Goal: Task Accomplishment & Management: Complete application form

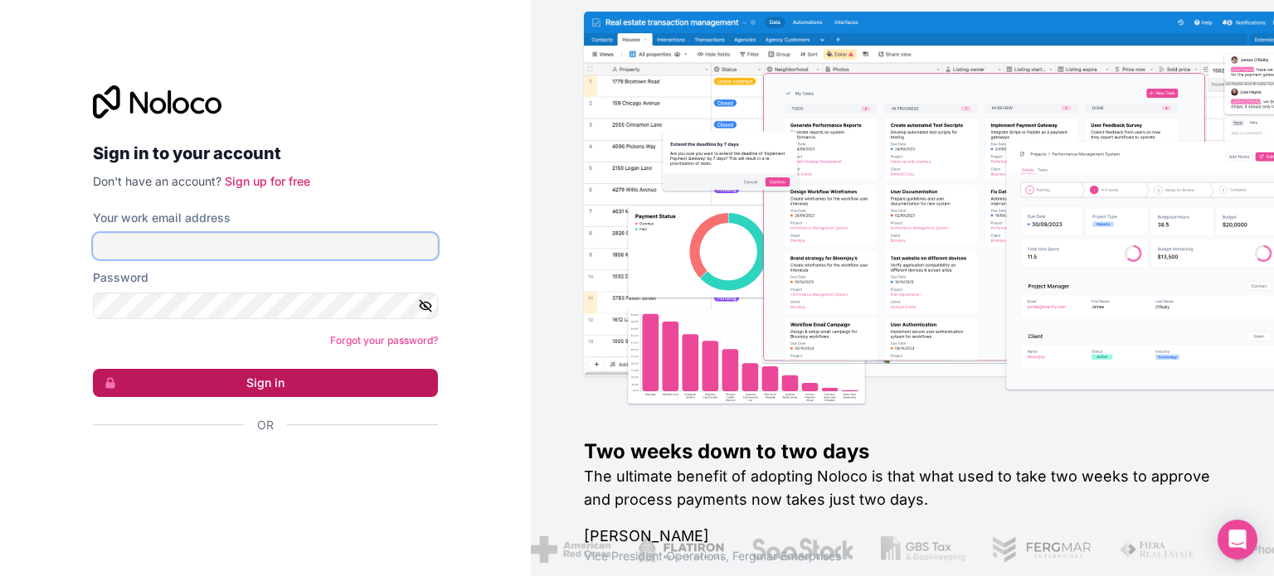
type input "[EMAIL_ADDRESS][DOMAIN_NAME]"
click at [264, 391] on button "Sign in" at bounding box center [265, 383] width 345 height 28
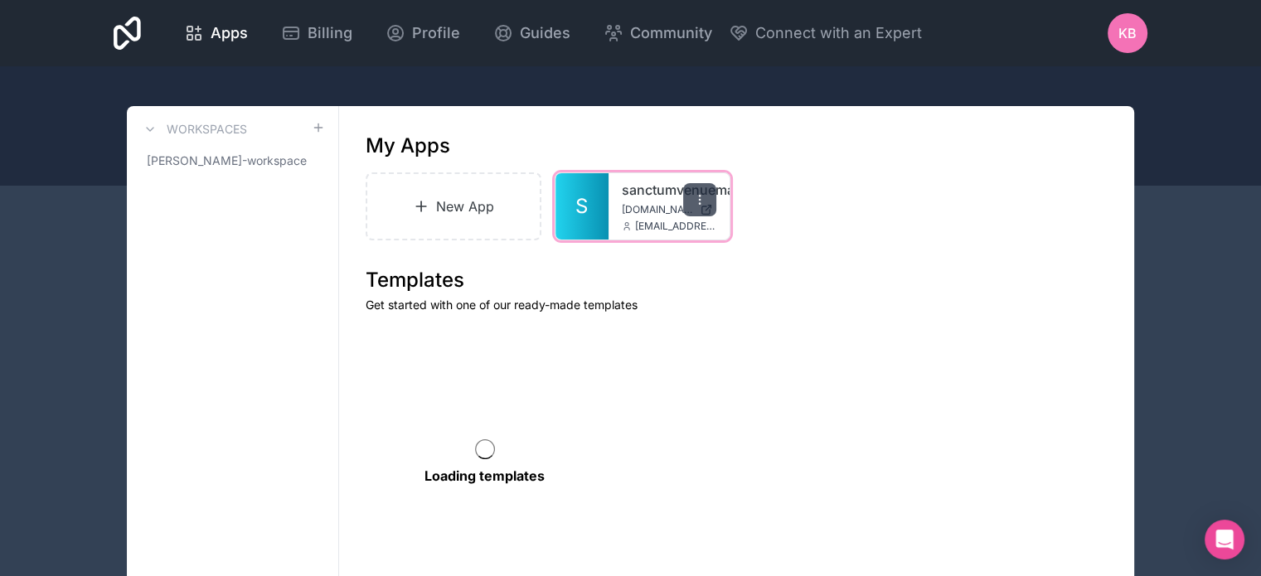
click at [698, 198] on icon at bounding box center [699, 199] width 13 height 13
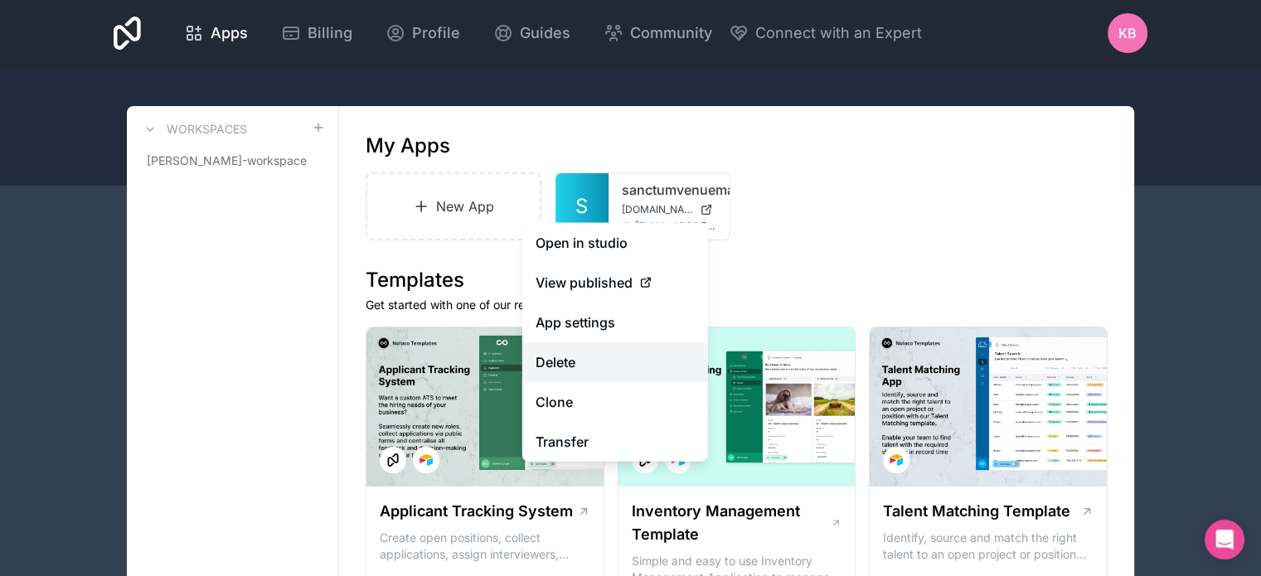
click at [565, 355] on button "Delete" at bounding box center [615, 362] width 186 height 40
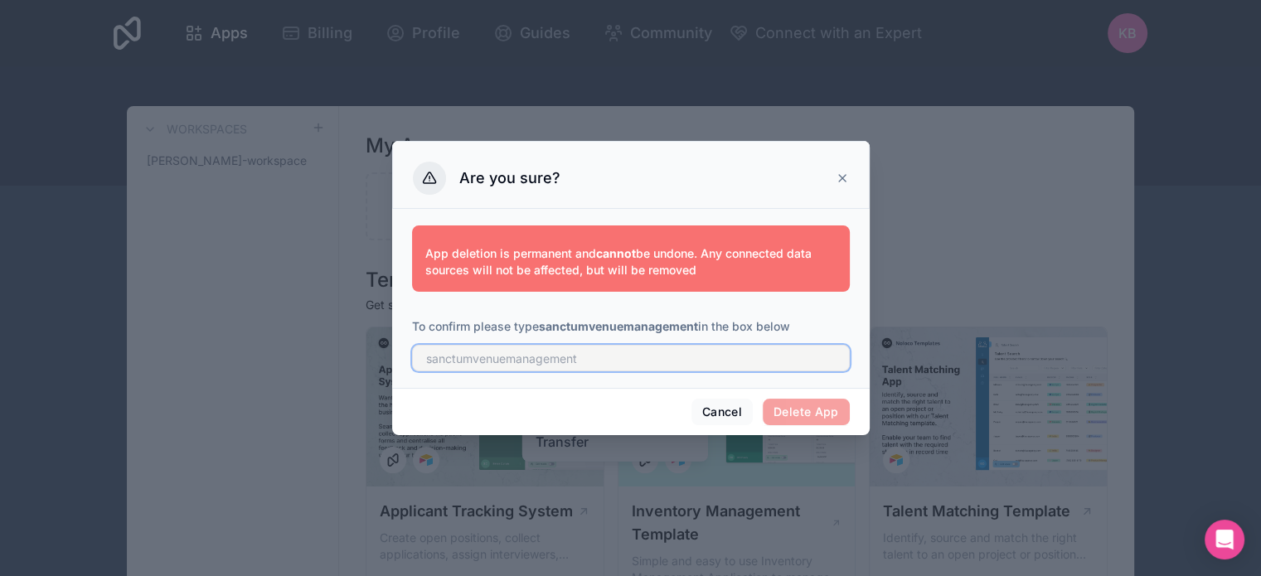
click at [604, 352] on input "text" at bounding box center [631, 358] width 438 height 27
type input "sanctumvenuemanagement"
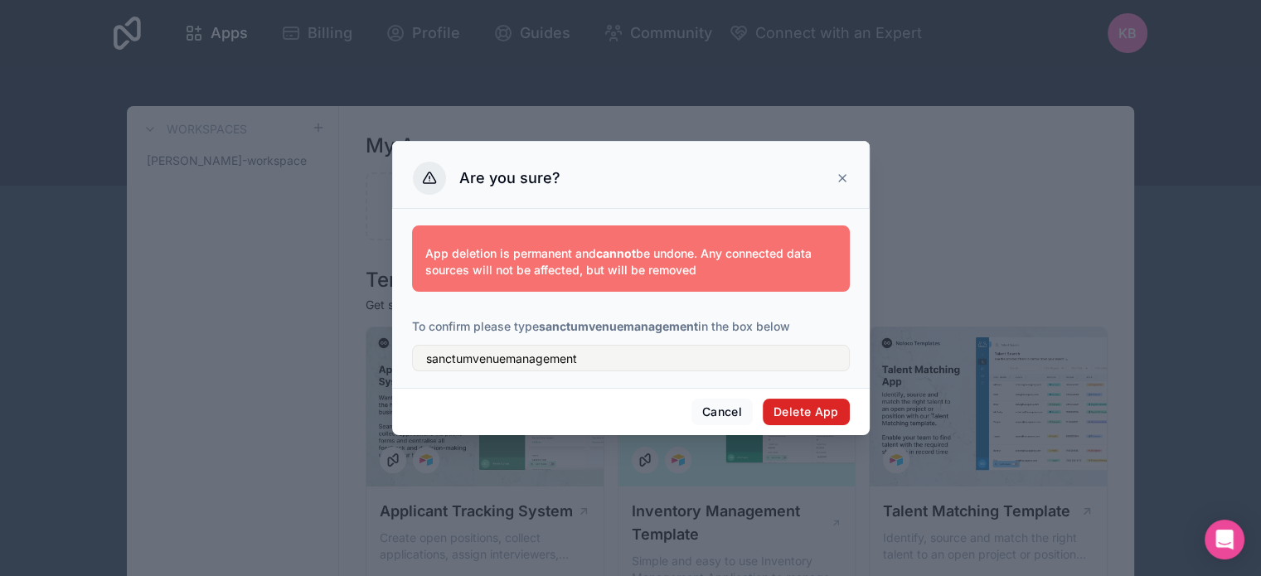
click at [798, 414] on button "Delete App" at bounding box center [806, 412] width 87 height 27
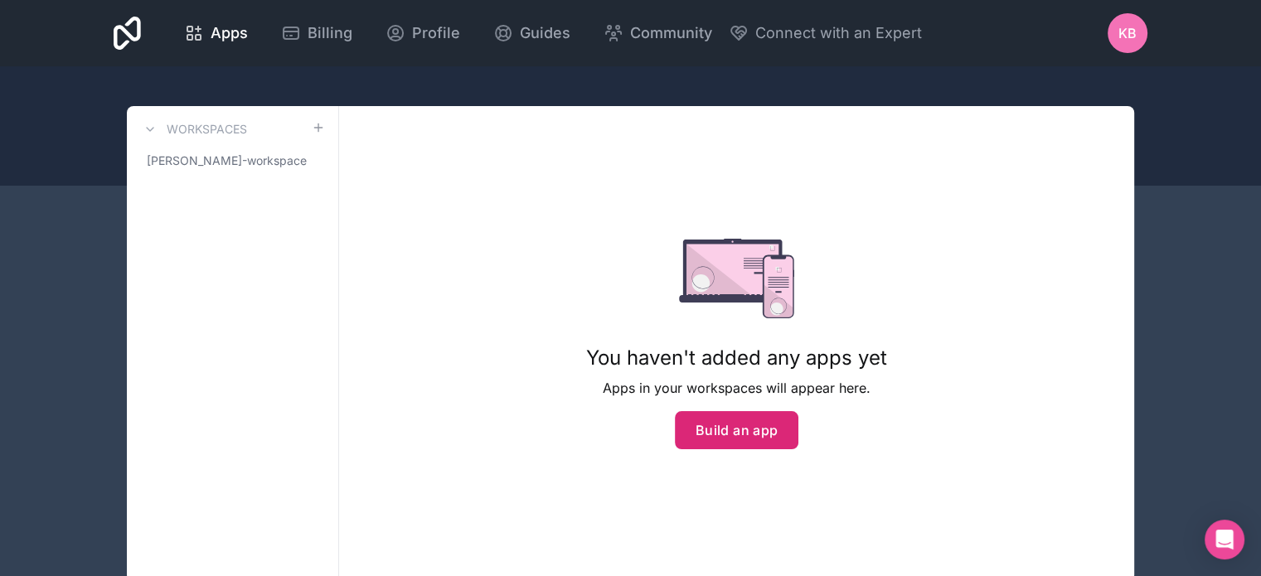
click at [749, 425] on button "Build an app" at bounding box center [737, 430] width 124 height 38
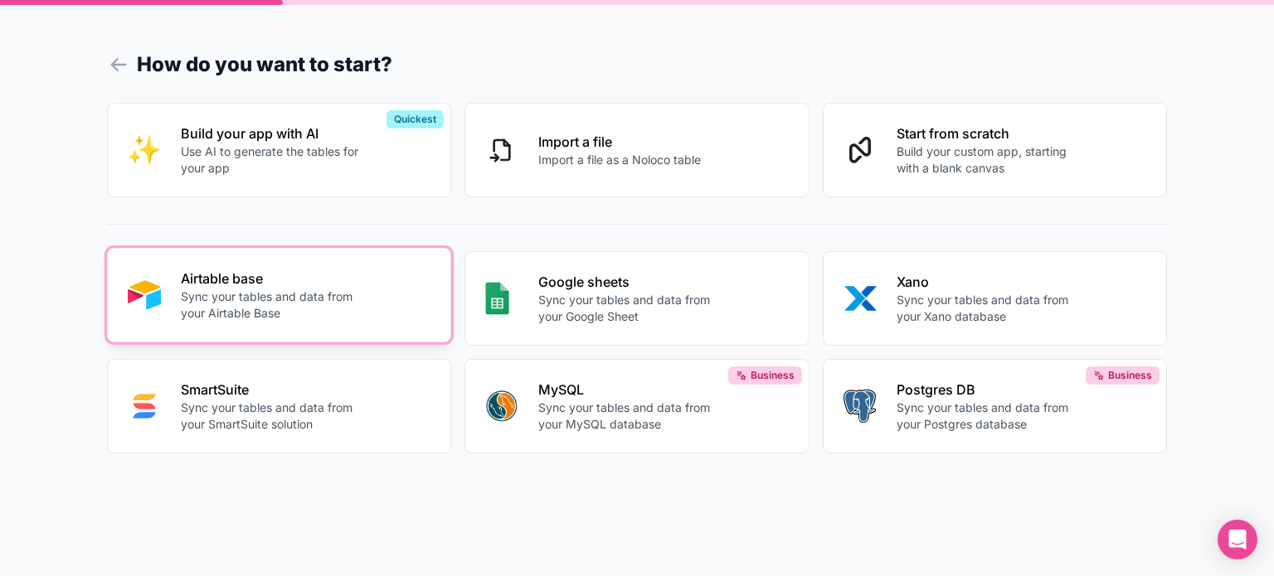
click at [222, 302] on p "Sync your tables and data from your Airtable Base" at bounding box center [273, 305] width 184 height 33
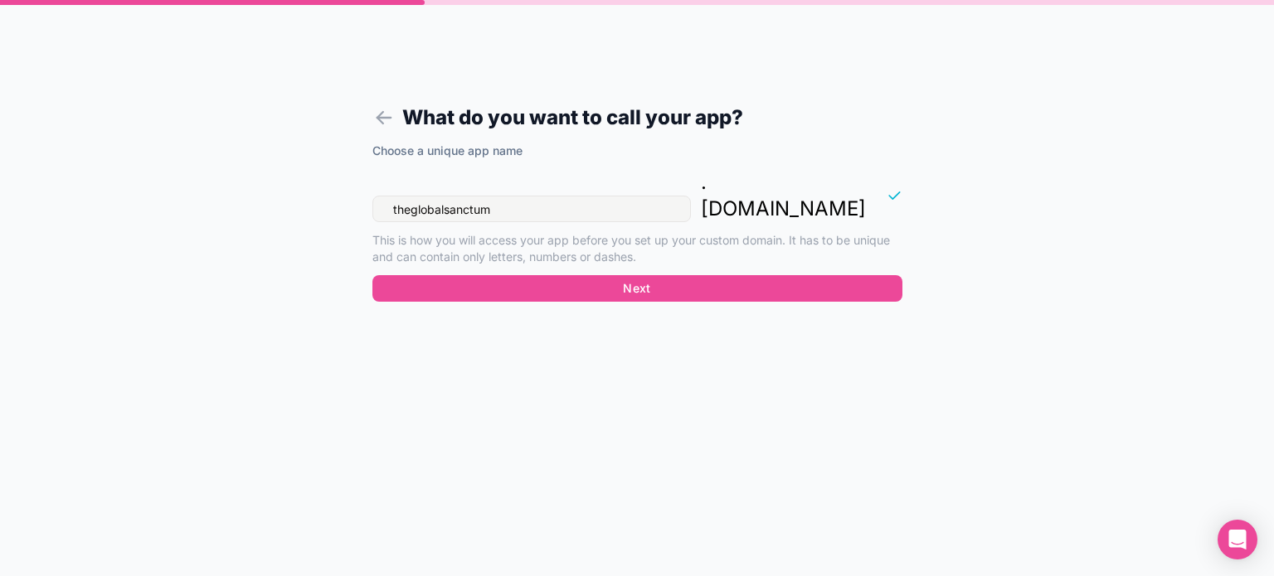
drag, startPoint x: 551, startPoint y: 190, endPoint x: 298, endPoint y: 190, distance: 253.7
click at [298, 190] on div "What do you want to call your app? Choose a unique app name theglobalsanctum . …" at bounding box center [637, 288] width 1274 height 576
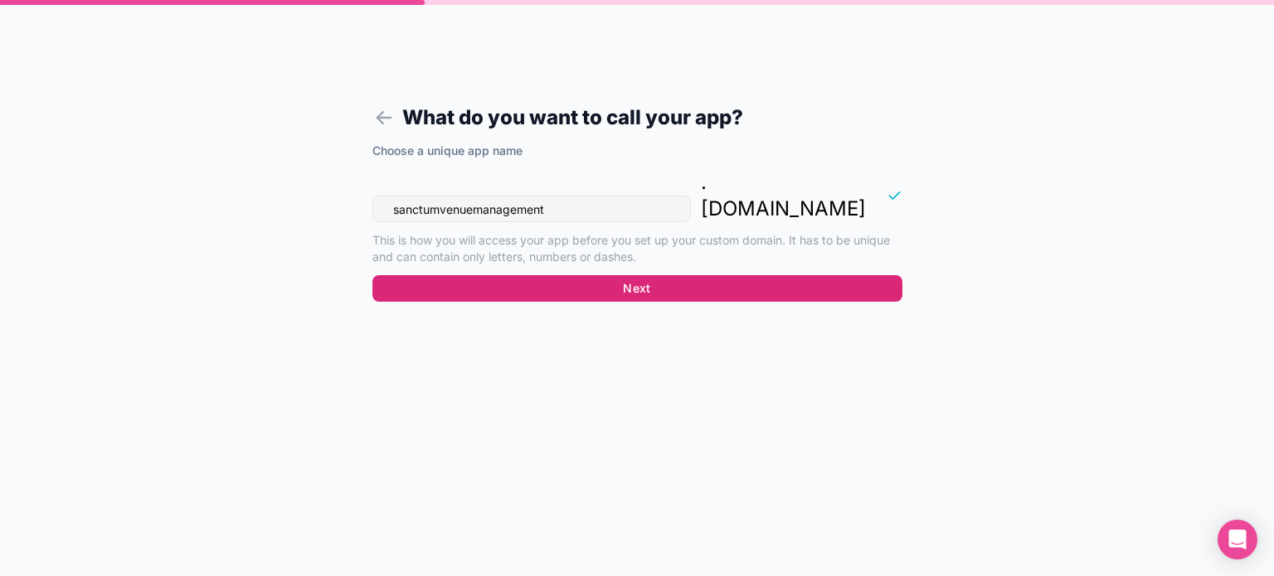
type input "sanctumvenuemanagement"
click at [551, 275] on button "Next" at bounding box center [637, 288] width 530 height 27
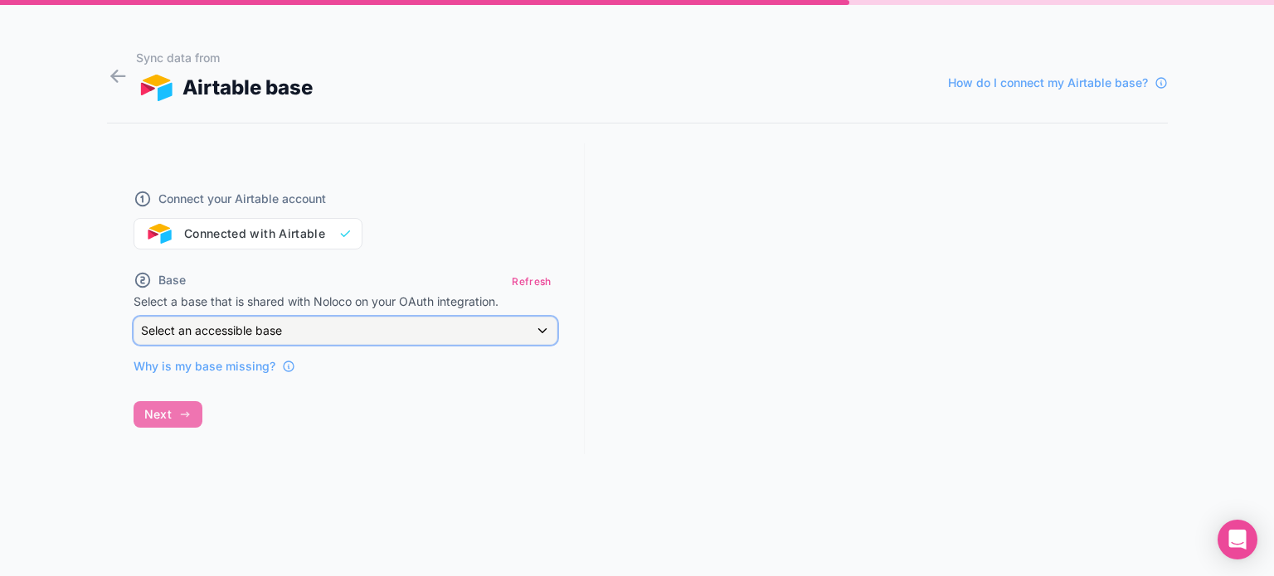
click at [444, 336] on div "Select an accessible base" at bounding box center [345, 331] width 422 height 27
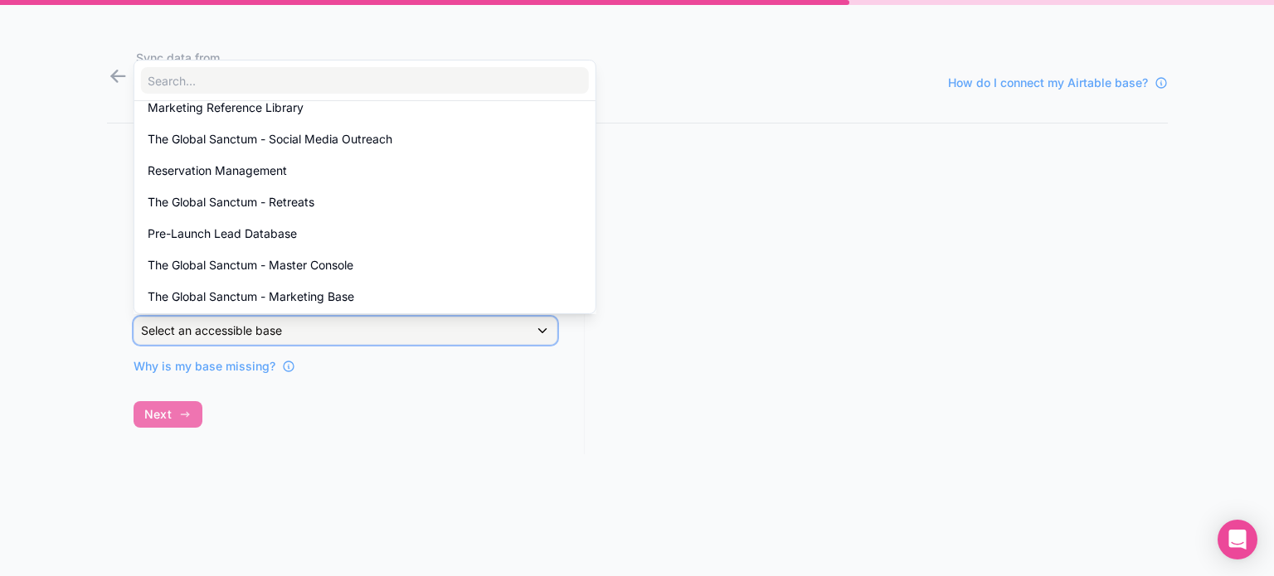
scroll to position [118, 0]
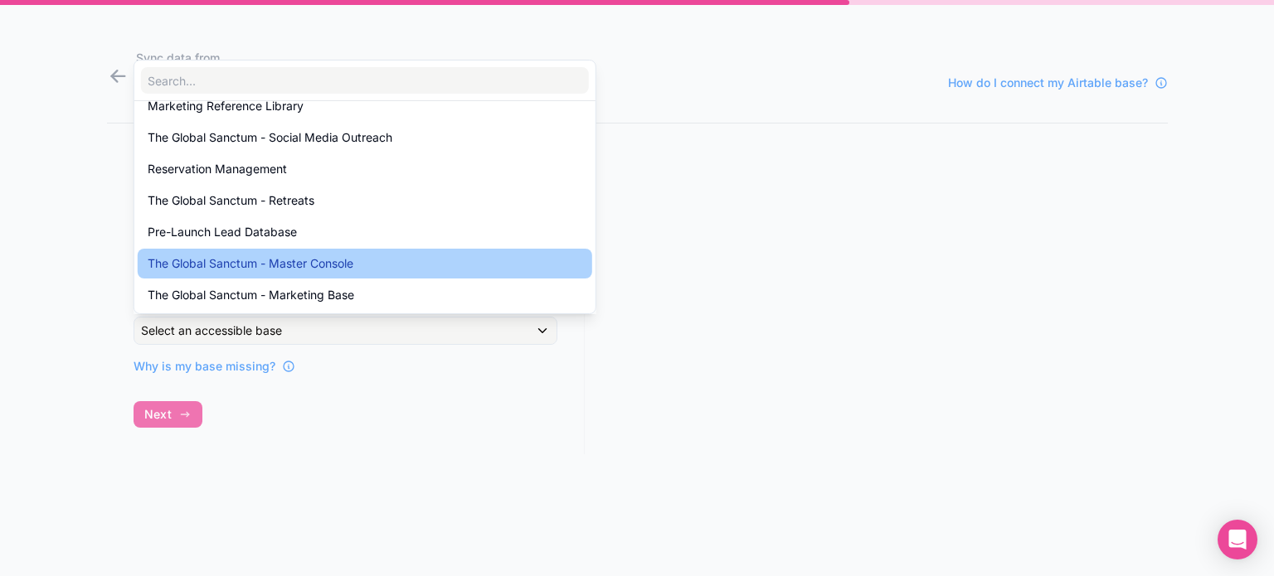
click at [361, 265] on div "The Global Sanctum - Master Console" at bounding box center [365, 264] width 434 height 20
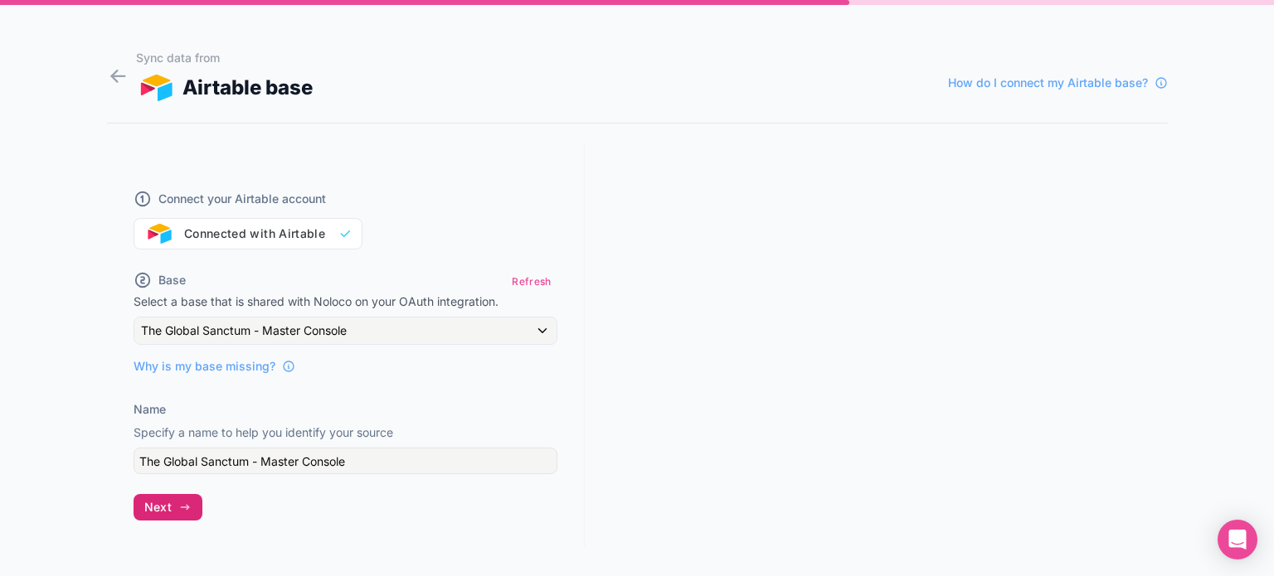
click at [172, 508] on button "Next" at bounding box center [167, 507] width 69 height 27
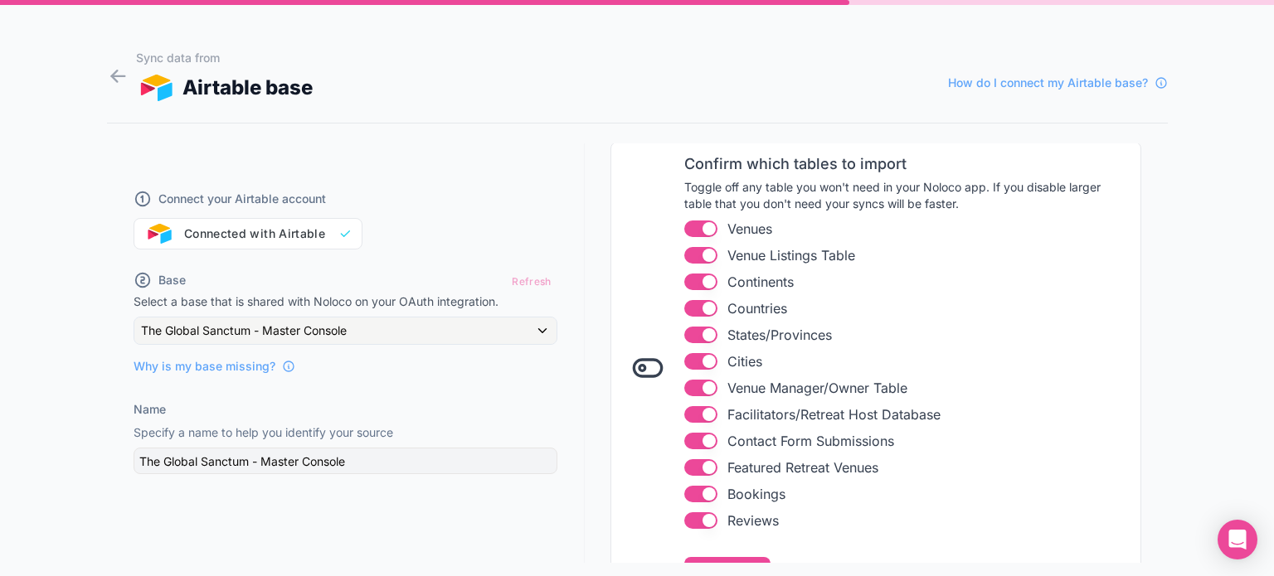
scroll to position [249, 0]
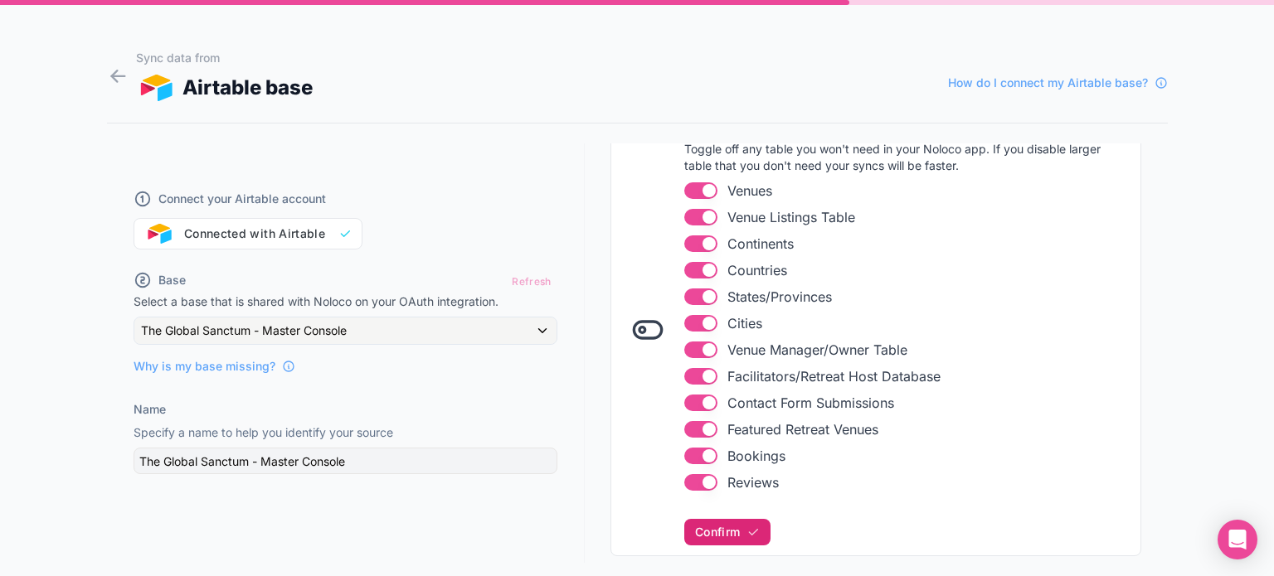
click at [716, 529] on span "Confirm" at bounding box center [717, 532] width 45 height 15
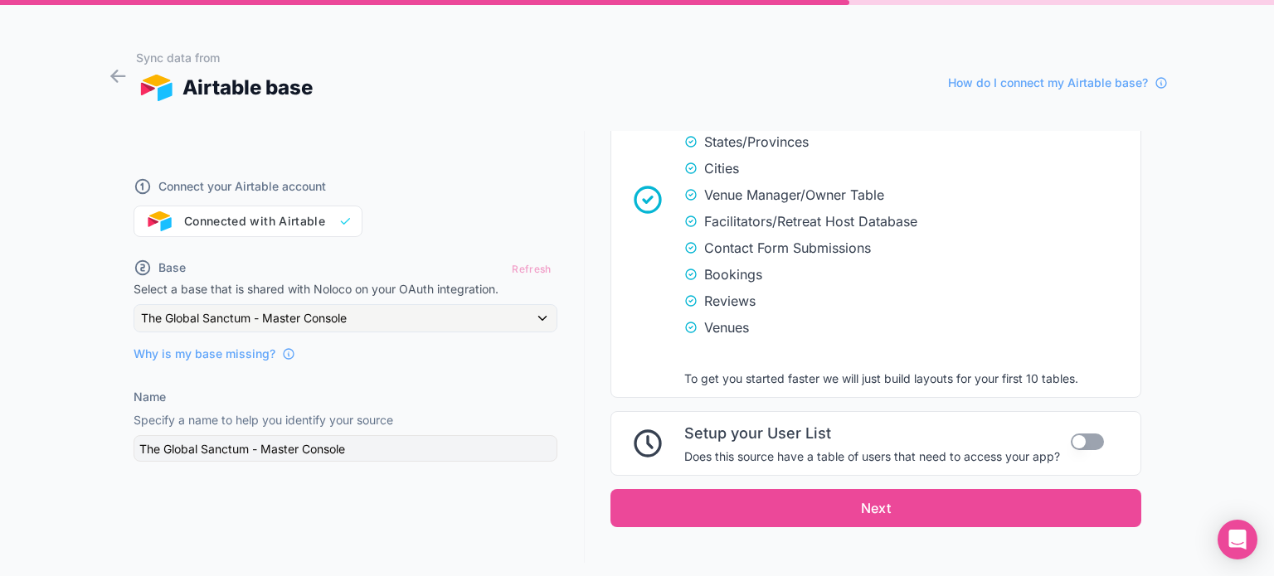
scroll to position [1030, 0]
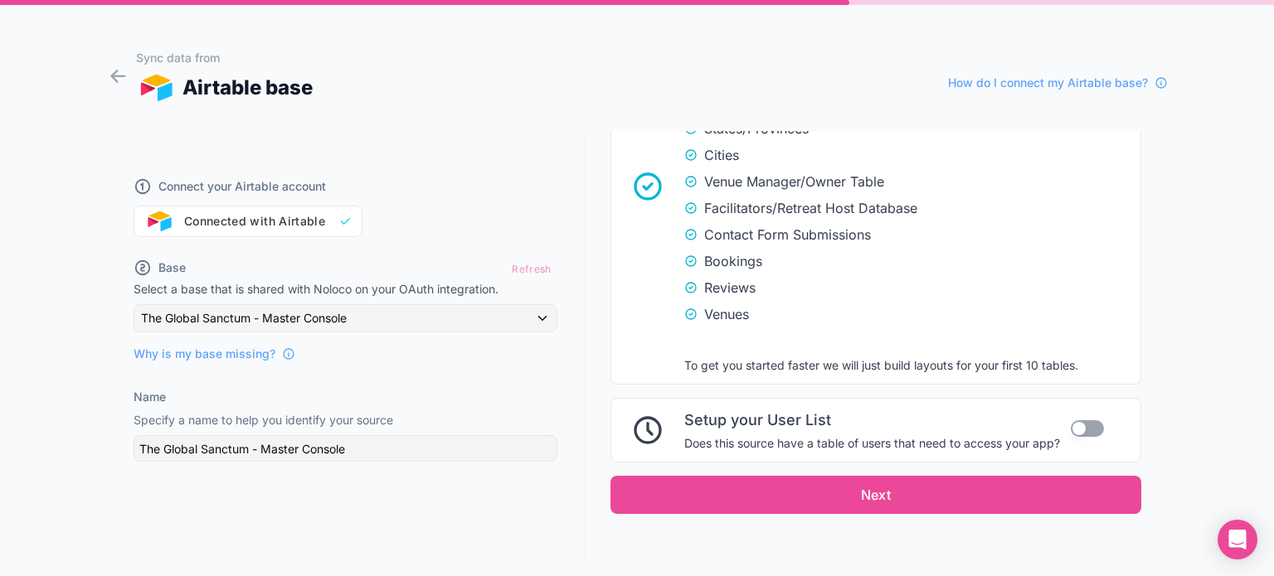
click at [1081, 420] on button "Use setting" at bounding box center [1086, 428] width 33 height 17
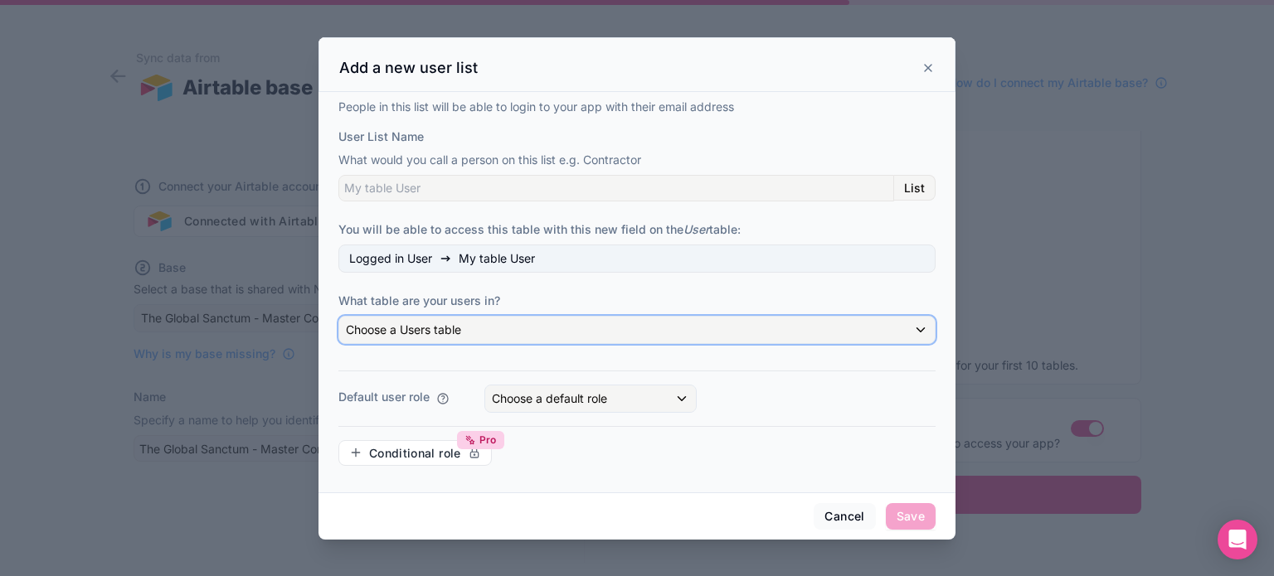
click at [564, 328] on div "Choose a Users table" at bounding box center [636, 330] width 595 height 27
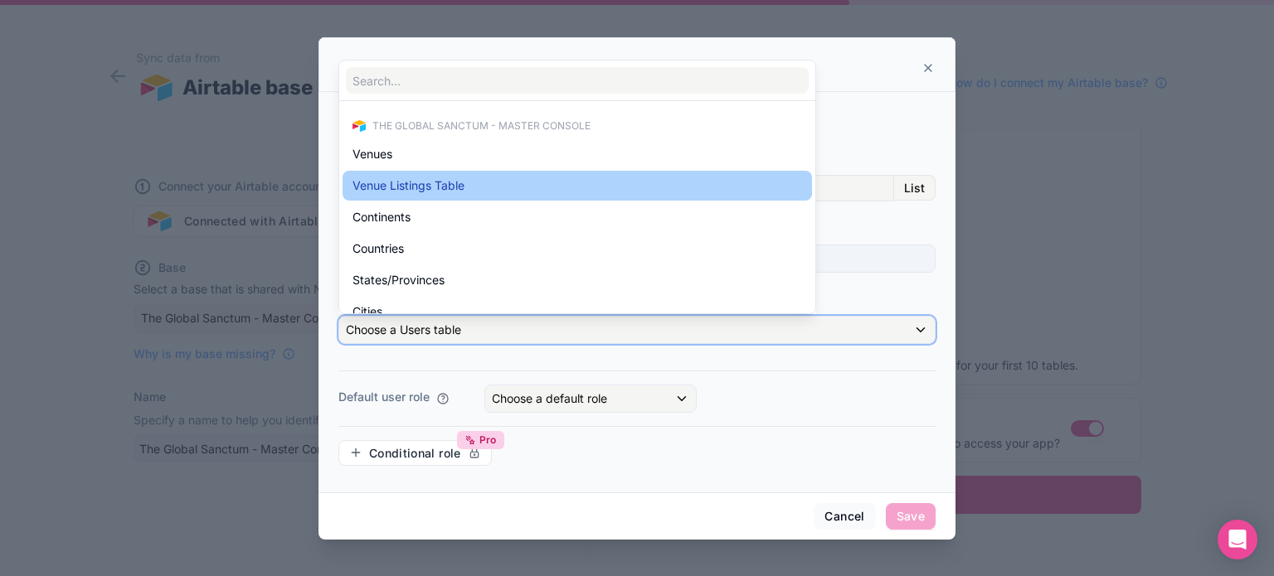
scroll to position [206, 0]
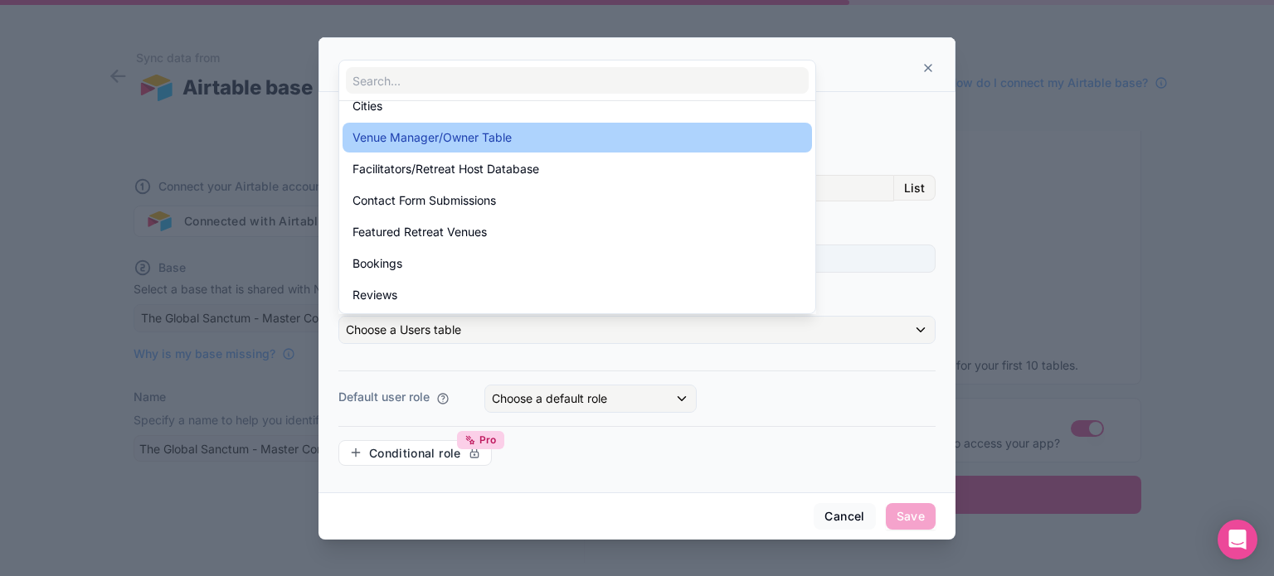
click at [531, 134] on div "Venue Manager/Owner Table" at bounding box center [576, 138] width 449 height 20
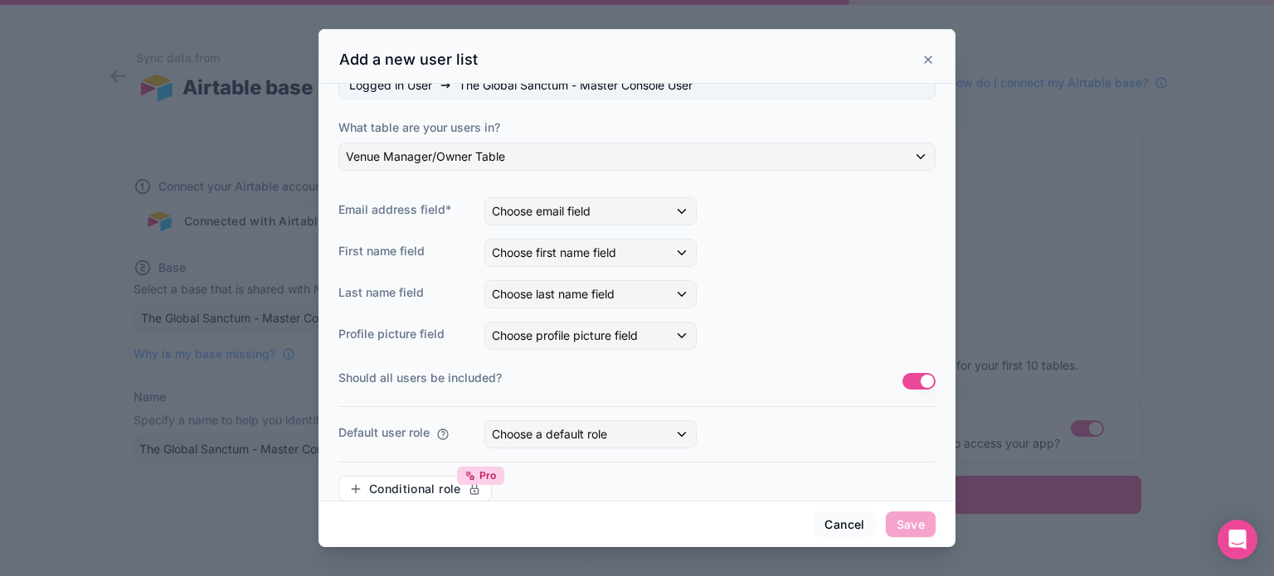
scroll to position [166, 0]
click at [674, 328] on div "Choose profile picture field" at bounding box center [590, 335] width 211 height 27
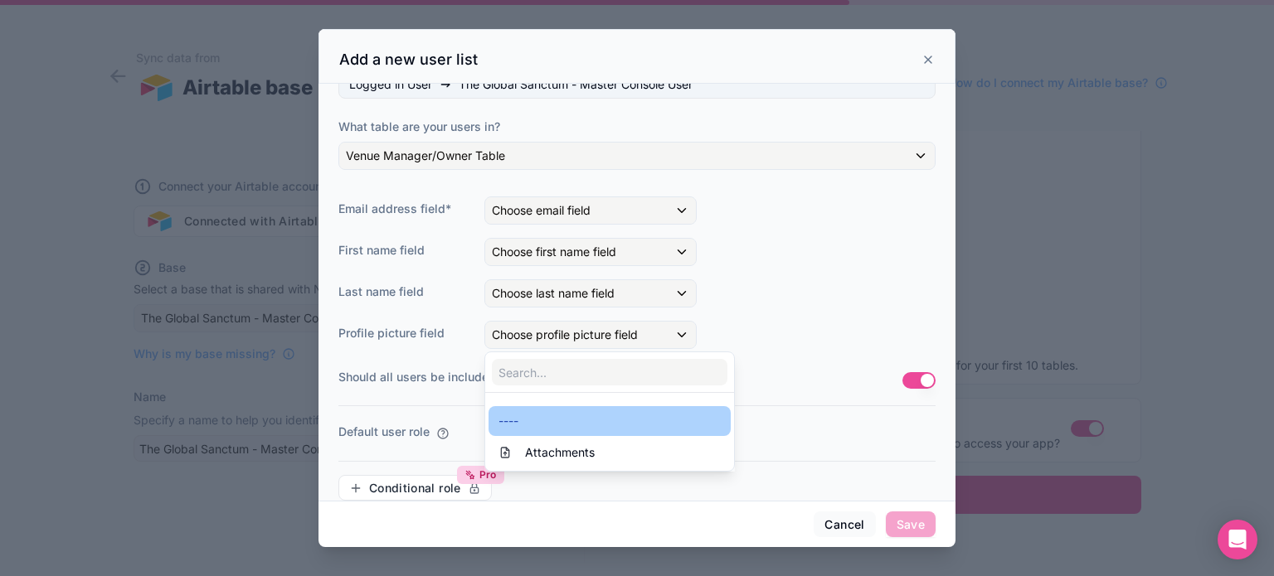
click at [621, 427] on div "----" at bounding box center [609, 421] width 222 height 20
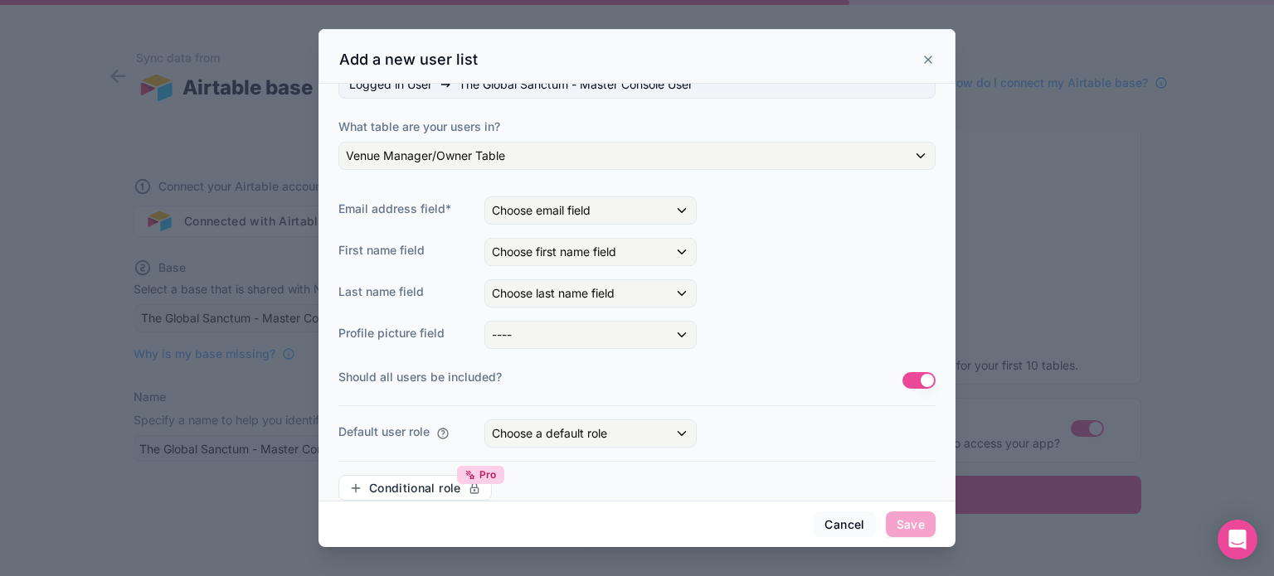
click at [739, 336] on div "Profile picture field ----" at bounding box center [636, 335] width 597 height 28
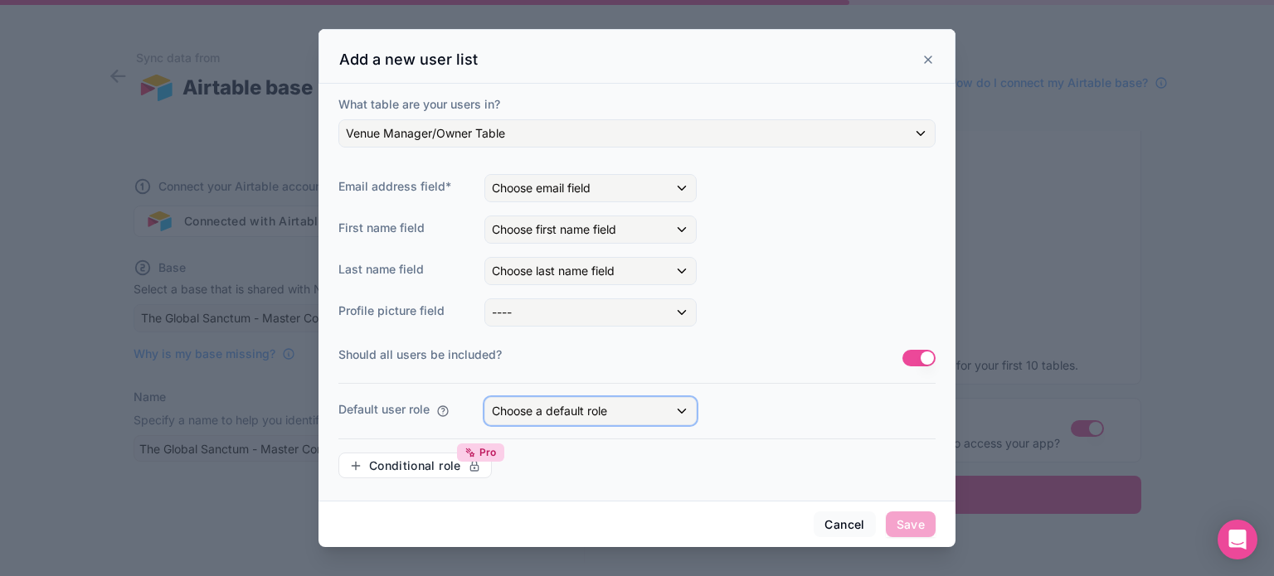
click at [657, 420] on div "Choose a default role" at bounding box center [590, 411] width 211 height 27
click at [657, 406] on div at bounding box center [636, 288] width 637 height 519
click at [730, 360] on label "Should all users be included?" at bounding box center [620, 355] width 564 height 17
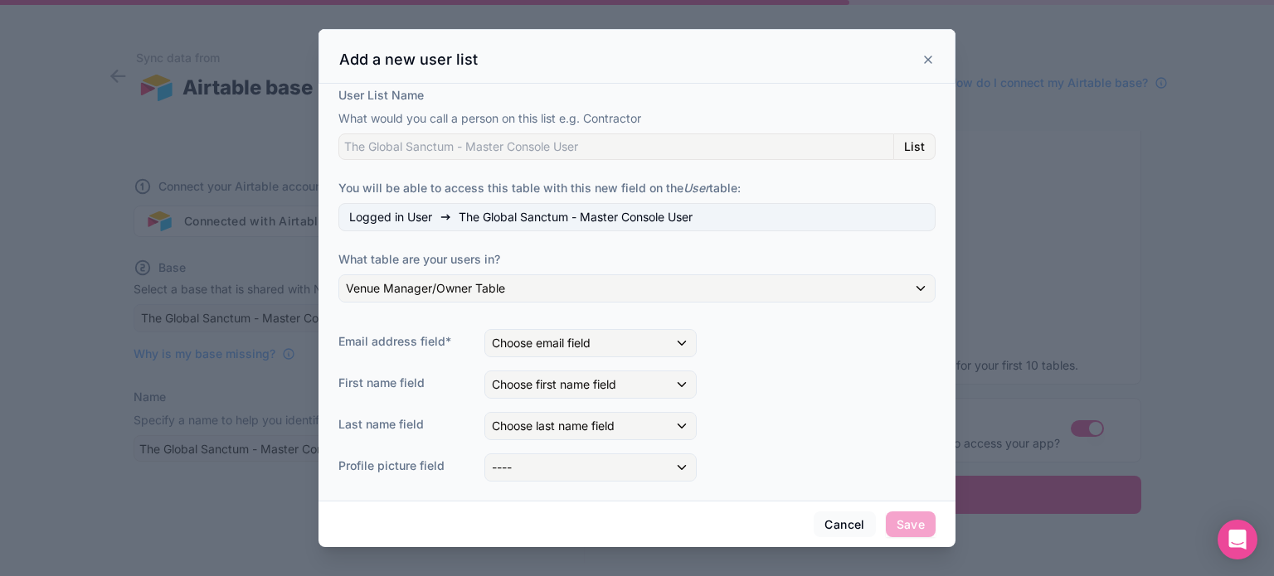
scroll to position [22, 0]
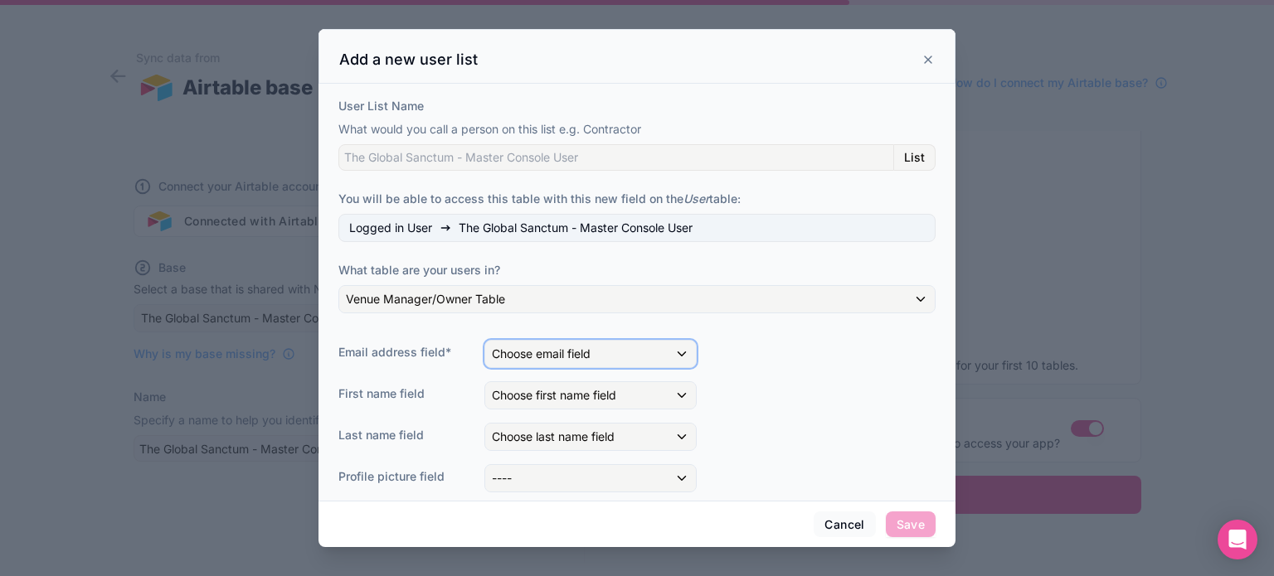
click at [680, 356] on div "Choose email field" at bounding box center [590, 354] width 211 height 27
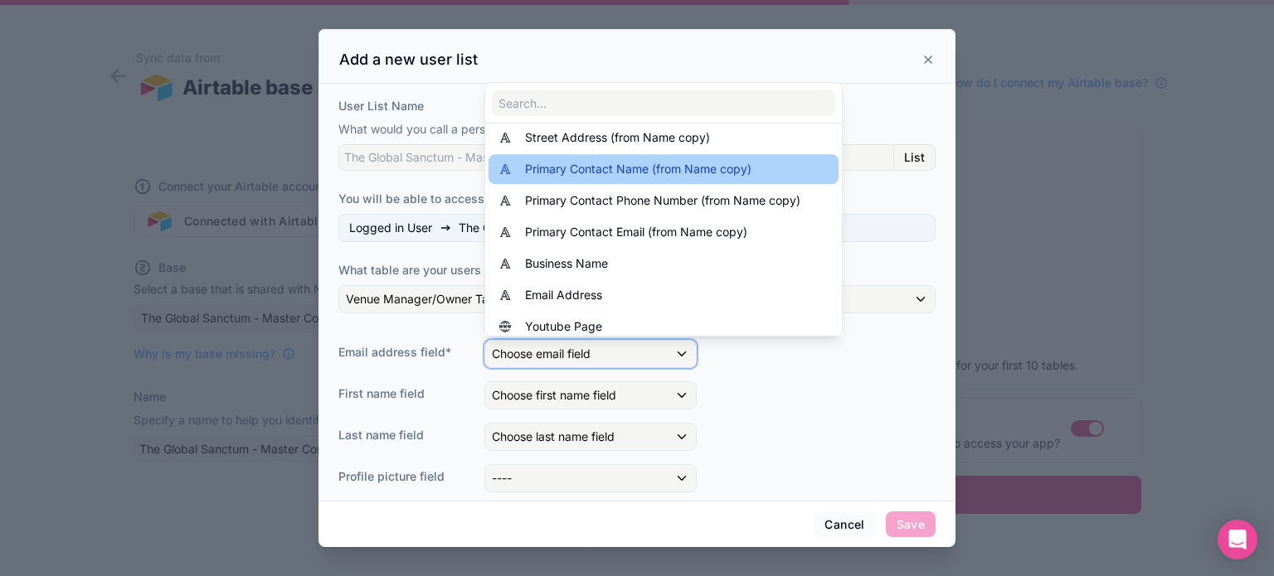
scroll to position [166, 0]
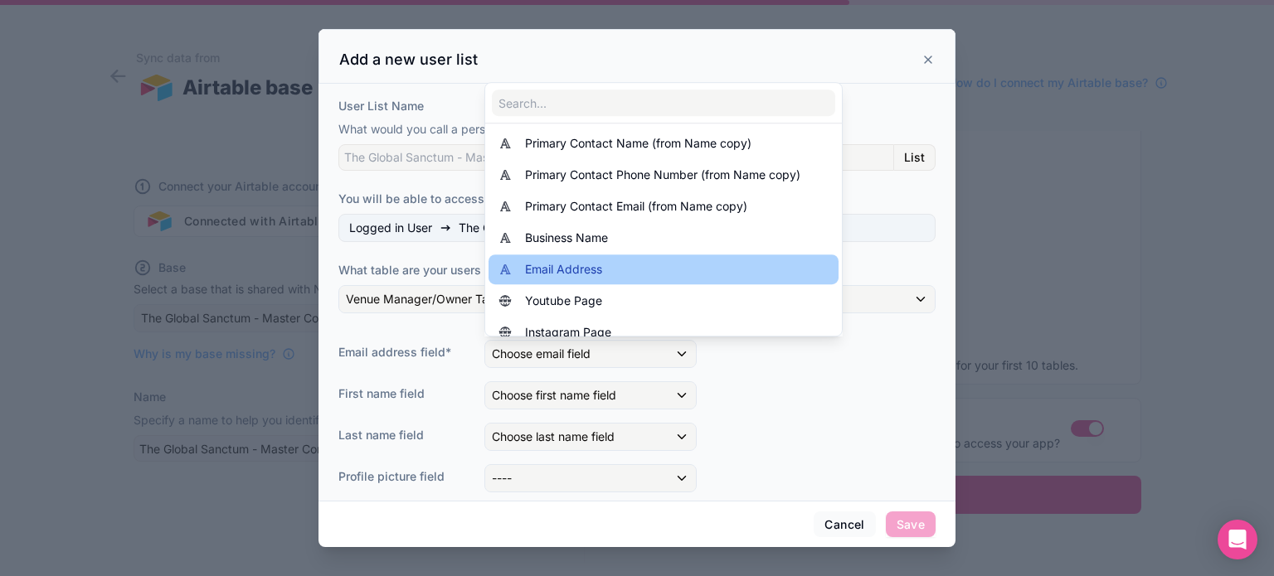
click at [672, 266] on div "Email Address" at bounding box center [663, 270] width 330 height 20
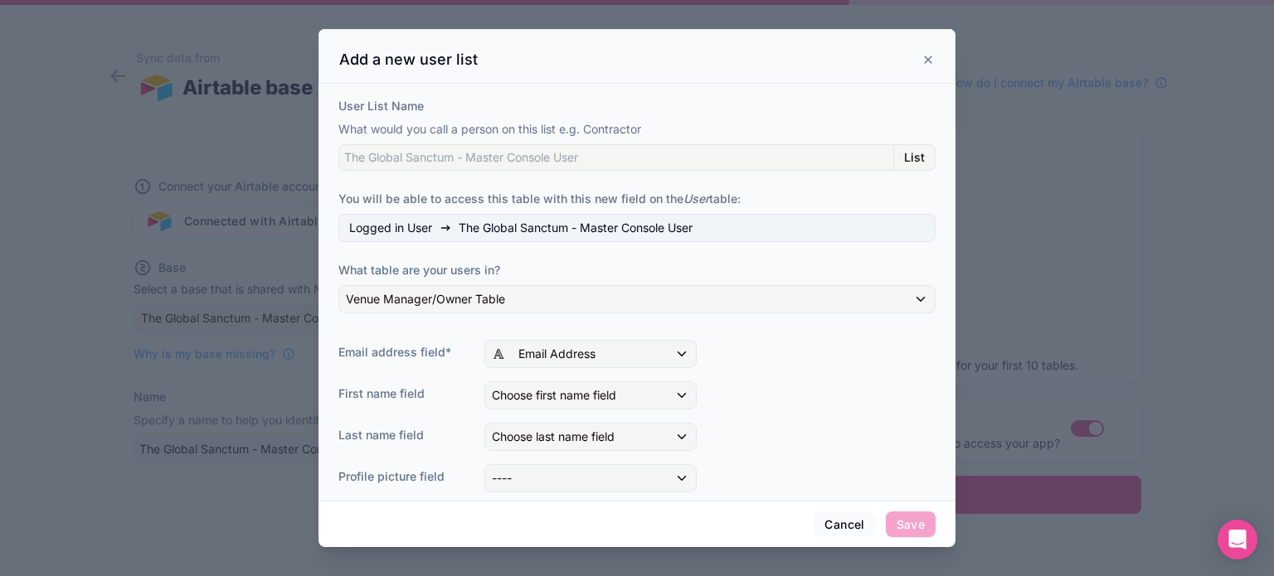
click at [750, 352] on div "Email address field* Email Address" at bounding box center [636, 354] width 597 height 28
click at [680, 394] on div "Choose first name field" at bounding box center [590, 395] width 211 height 27
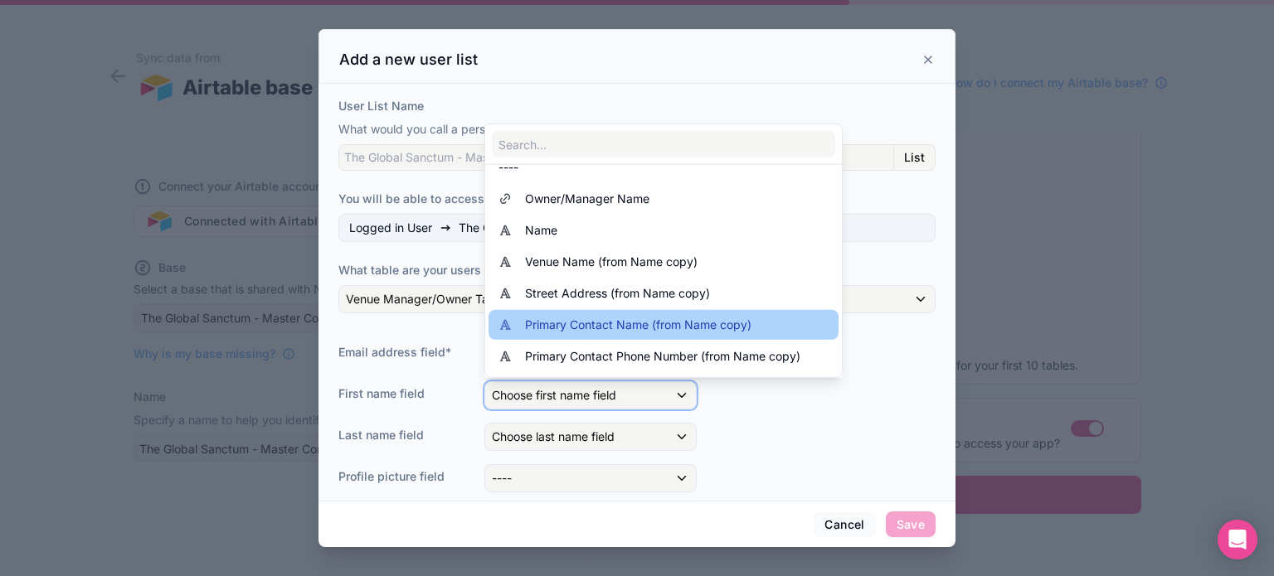
scroll to position [0, 0]
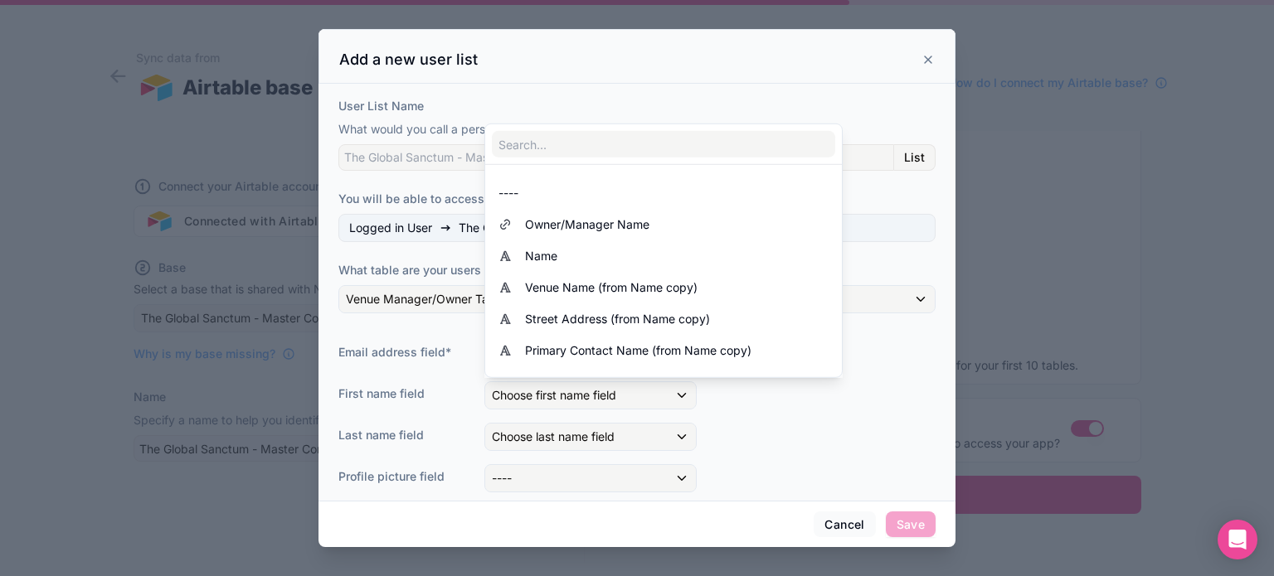
click at [902, 260] on div at bounding box center [636, 288] width 637 height 519
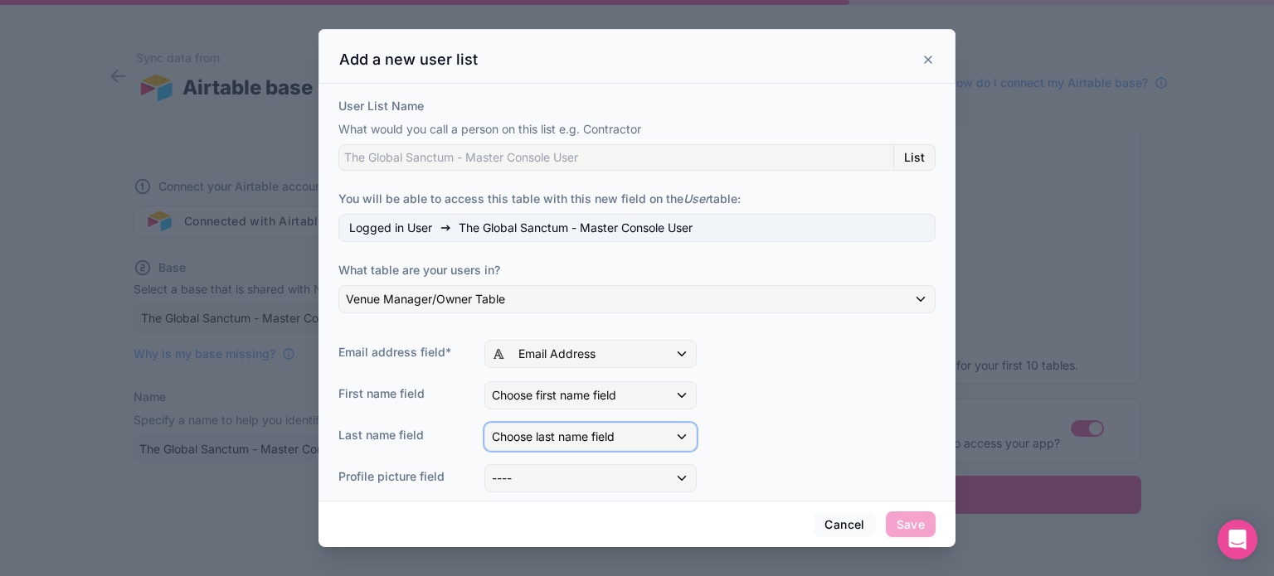
click at [610, 435] on span "Choose last name field" at bounding box center [553, 437] width 123 height 14
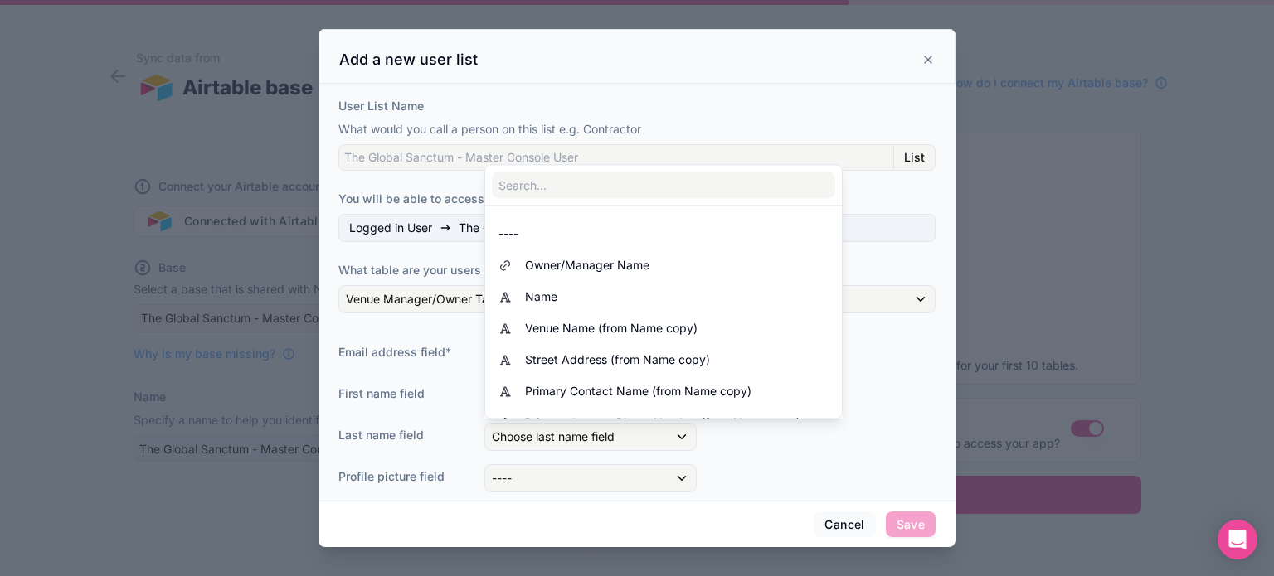
click at [884, 247] on div at bounding box center [636, 288] width 637 height 519
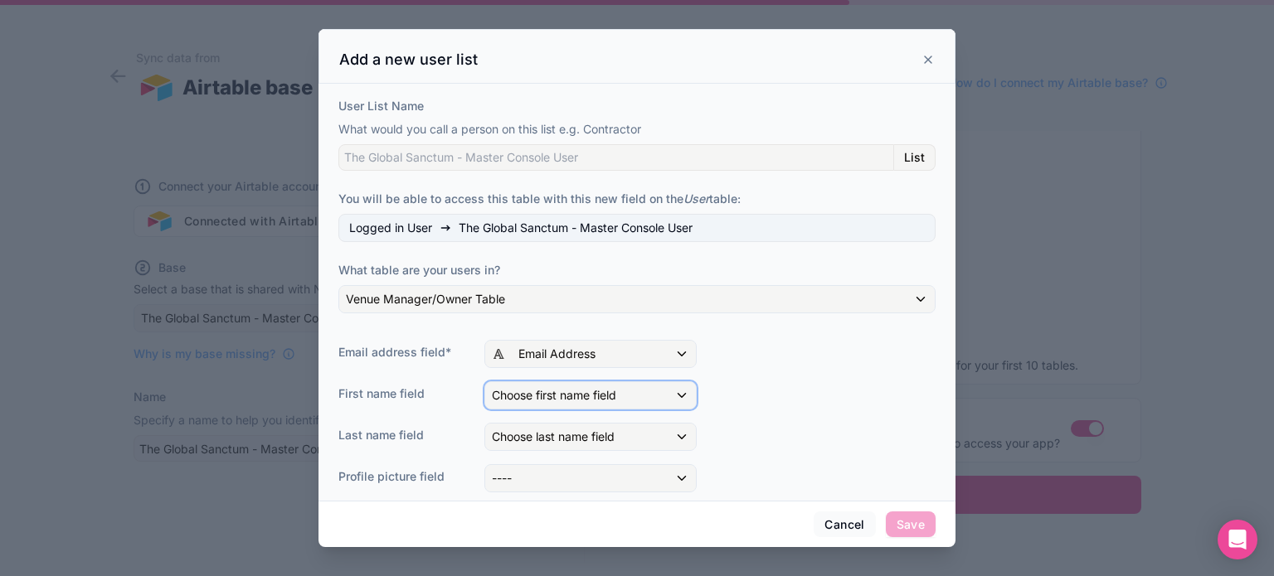
click at [637, 394] on div "Choose first name field" at bounding box center [590, 395] width 211 height 27
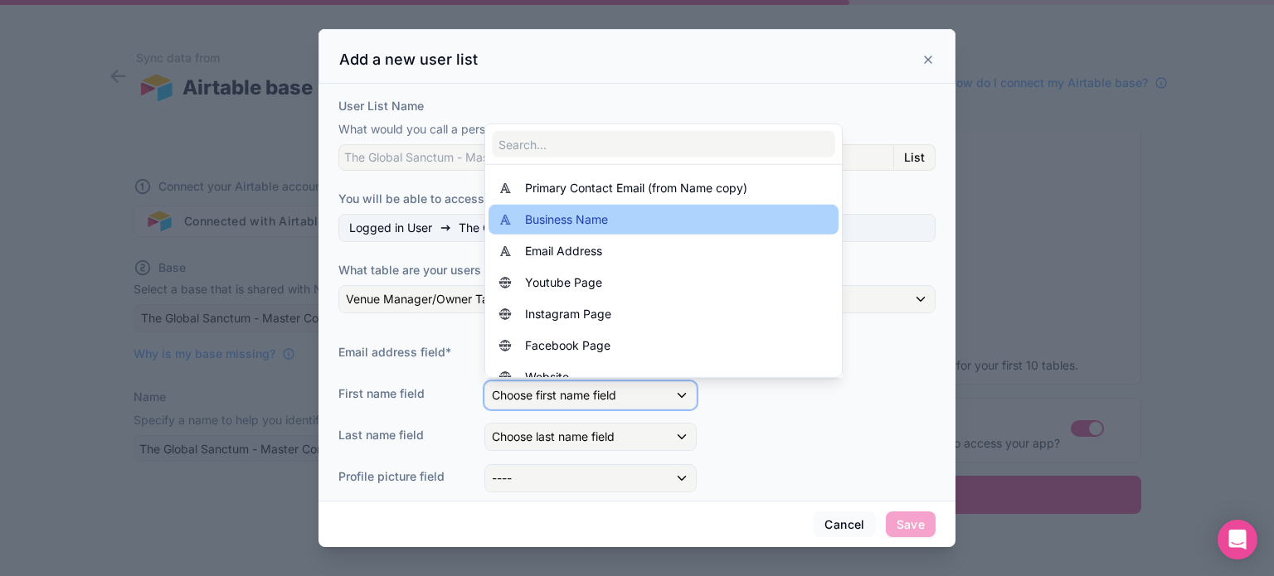
scroll to position [249, 0]
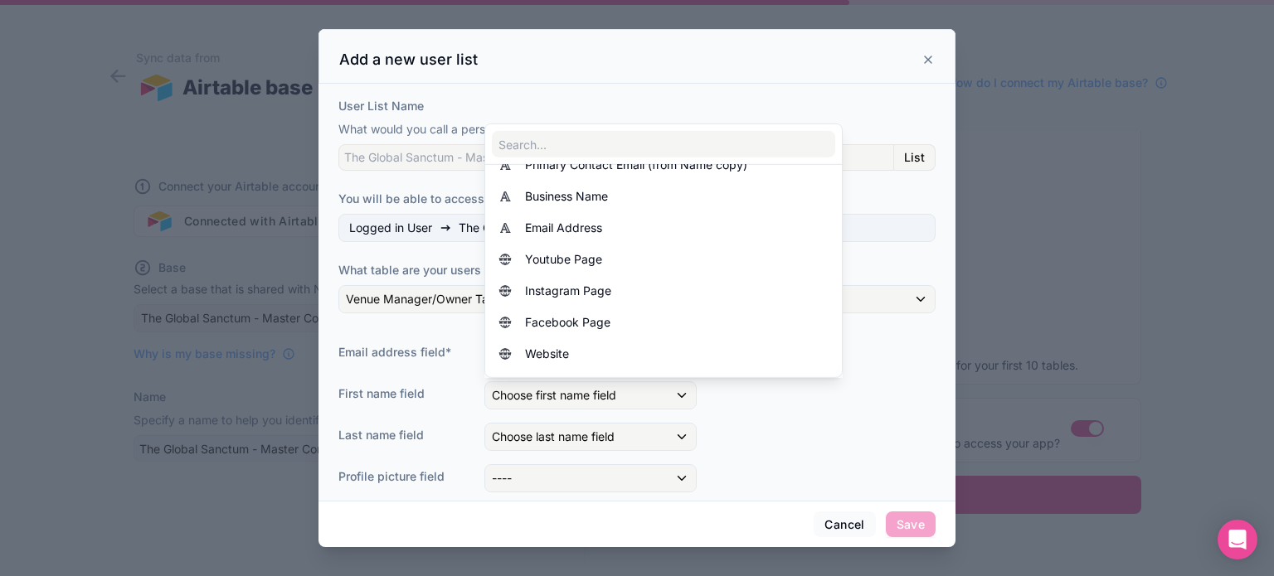
click at [889, 335] on div at bounding box center [636, 288] width 637 height 519
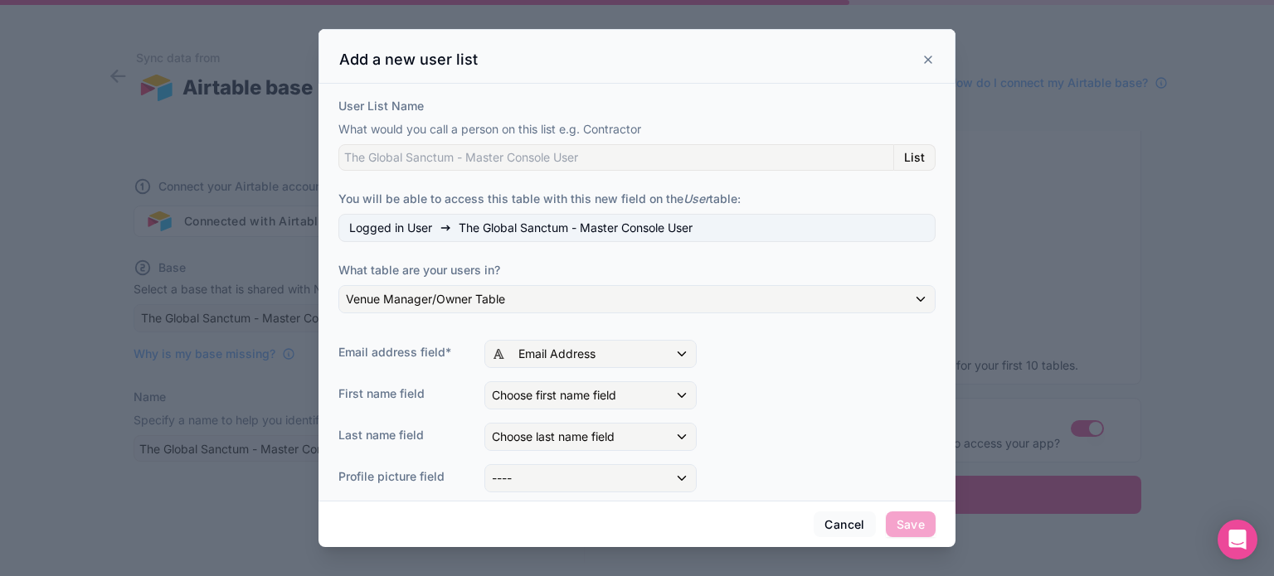
click at [928, 59] on icon at bounding box center [928, 59] width 7 height 7
